Goal: Task Accomplishment & Management: Use online tool/utility

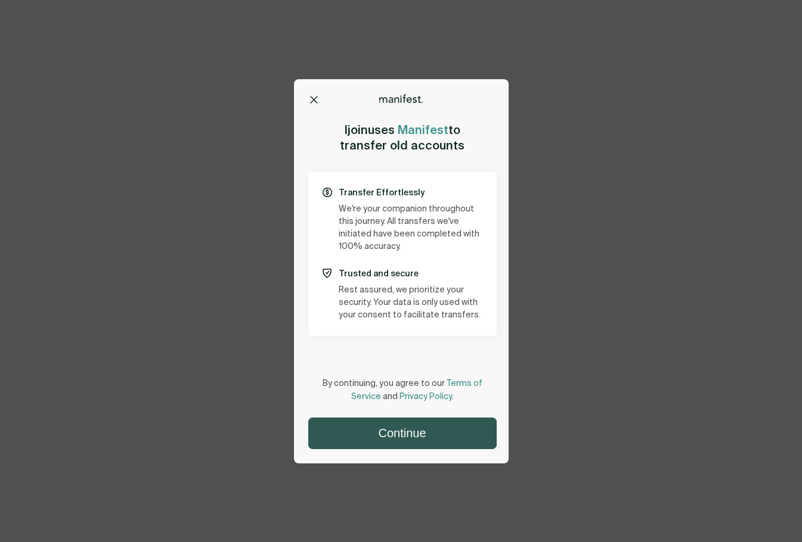
click at [413, 434] on button "Continue" at bounding box center [402, 433] width 187 height 30
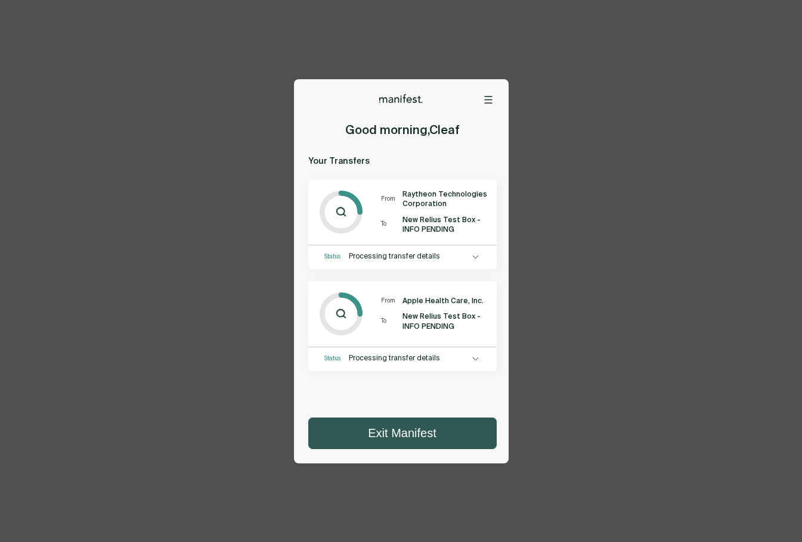
click at [384, 446] on button "Exit Manifest" at bounding box center [402, 433] width 187 height 30
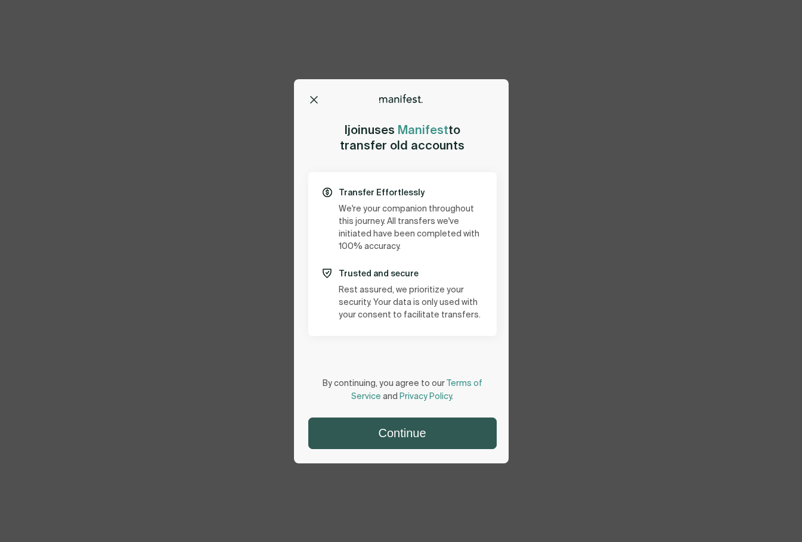
click at [428, 426] on button "Continue" at bounding box center [402, 433] width 187 height 30
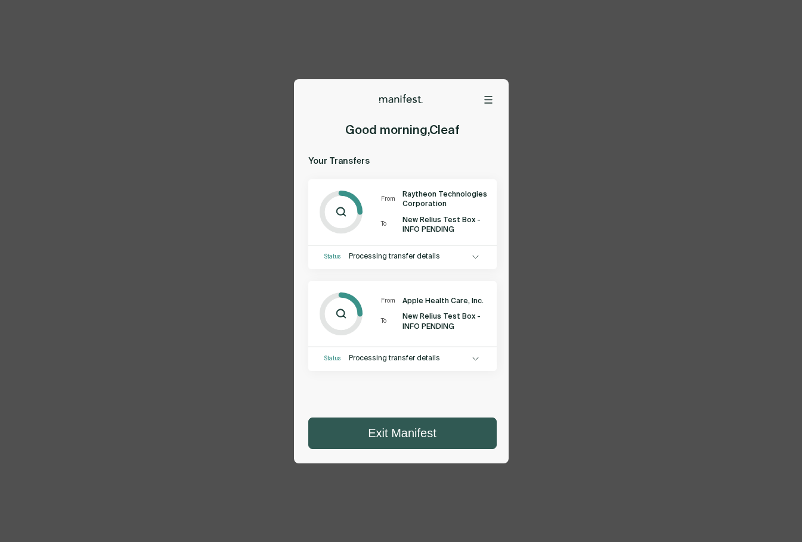
click at [392, 431] on button "Exit Manifest" at bounding box center [402, 433] width 187 height 30
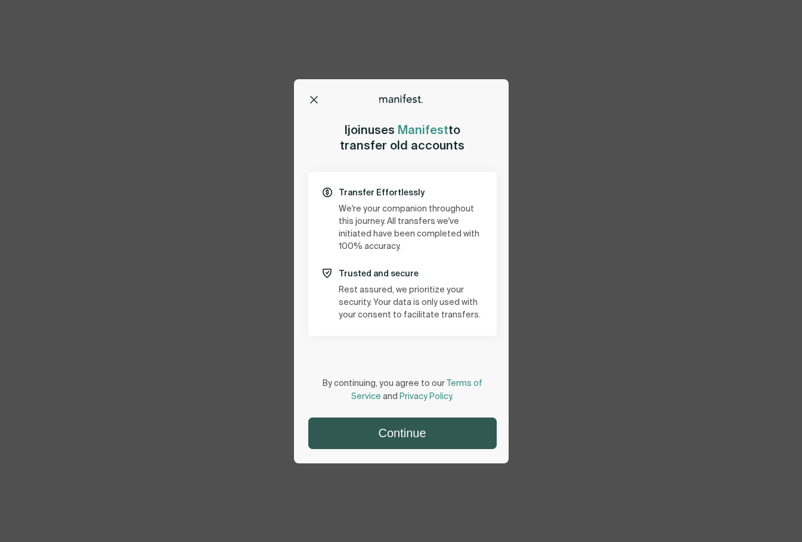
click at [395, 435] on button "Continue" at bounding box center [402, 433] width 187 height 30
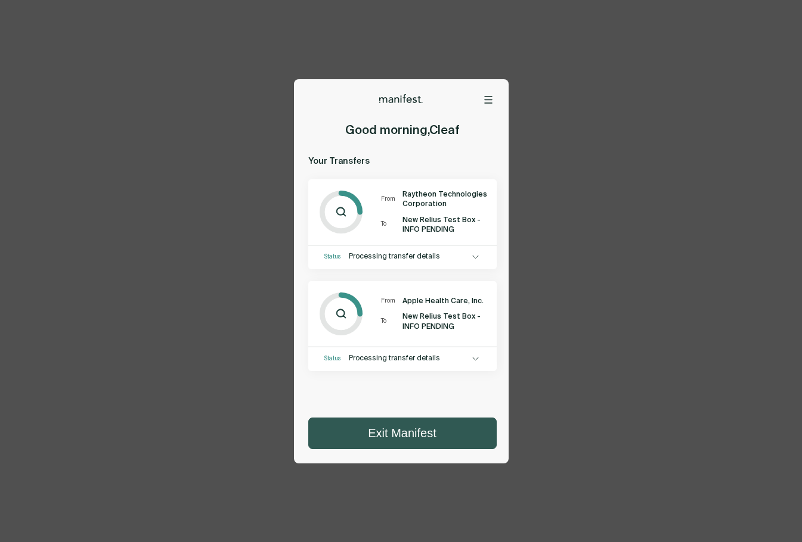
click at [423, 434] on button "Exit Manifest" at bounding box center [402, 433] width 187 height 30
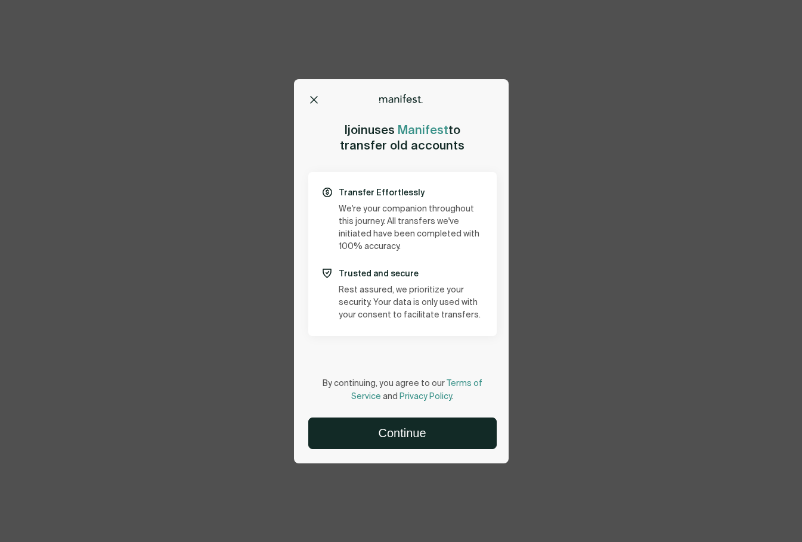
click at [397, 453] on div "Options Home Exit Manifest support@usemanifest.com Ijoin uses Manifest to trans…" at bounding box center [401, 271] width 215 height 384
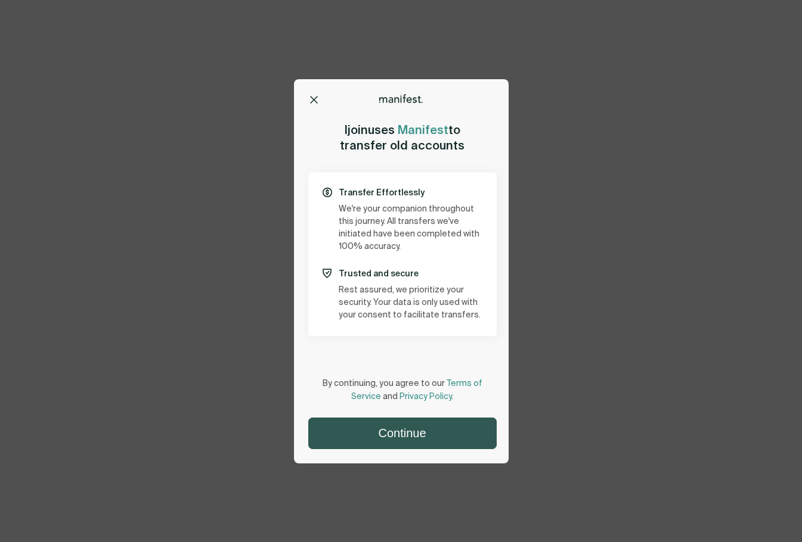
click at [398, 436] on button "Continue" at bounding box center [402, 433] width 187 height 30
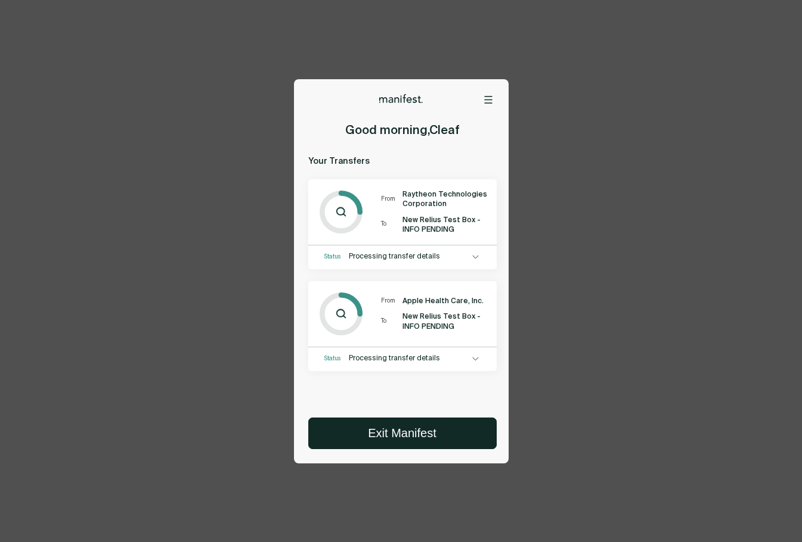
click at [156, 164] on div "Options Home Exit Manifest support@usemanifest.com Good morning , Cleaf Your Tr…" at bounding box center [401, 271] width 802 height 542
click at [661, 106] on div "Options Home Exit Manifest support@usemanifest.com Good morning , Cleaf Your Tr…" at bounding box center [401, 271] width 802 height 542
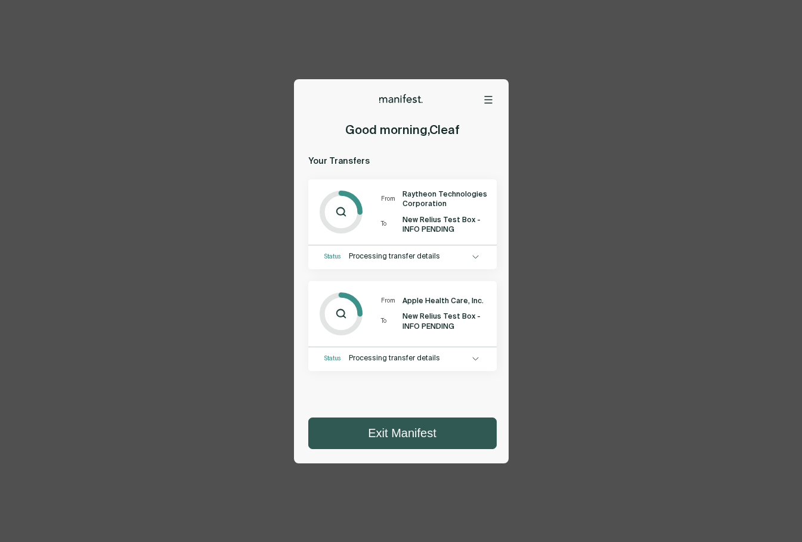
click at [415, 435] on button "Exit Manifest" at bounding box center [402, 433] width 187 height 30
